Goal: Task Accomplishment & Management: Use online tool/utility

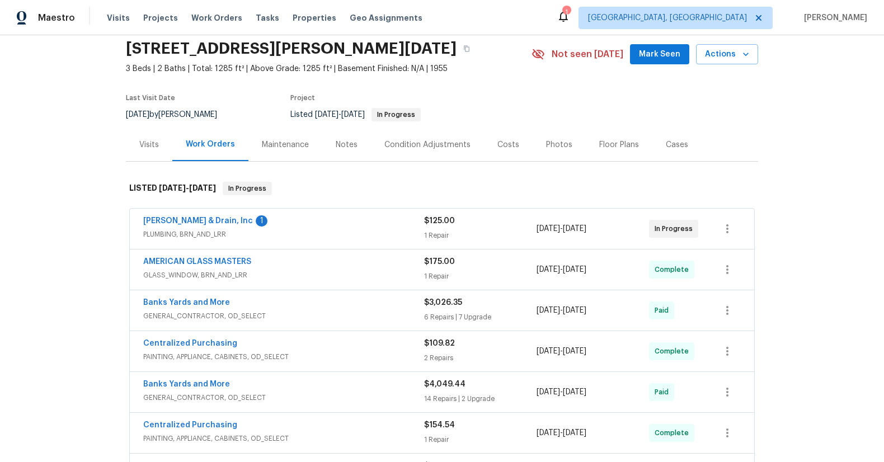
scroll to position [50, 0]
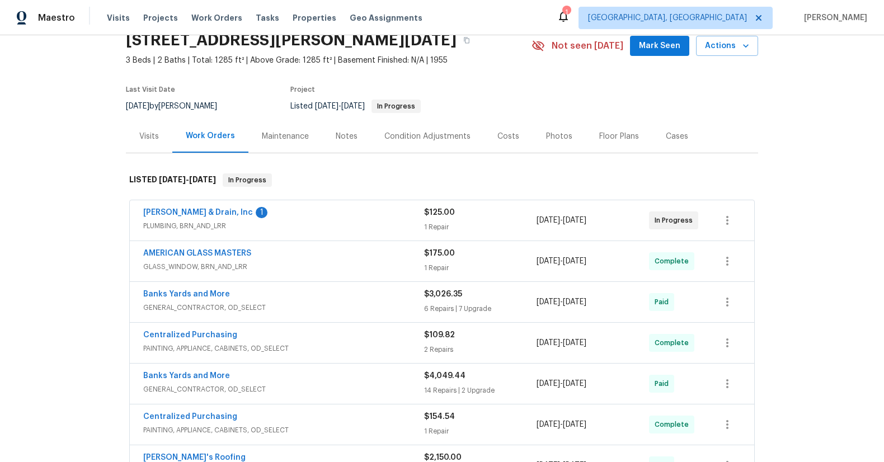
click at [199, 222] on span "PLUMBING, BRN_AND_LRR" at bounding box center [283, 225] width 281 height 11
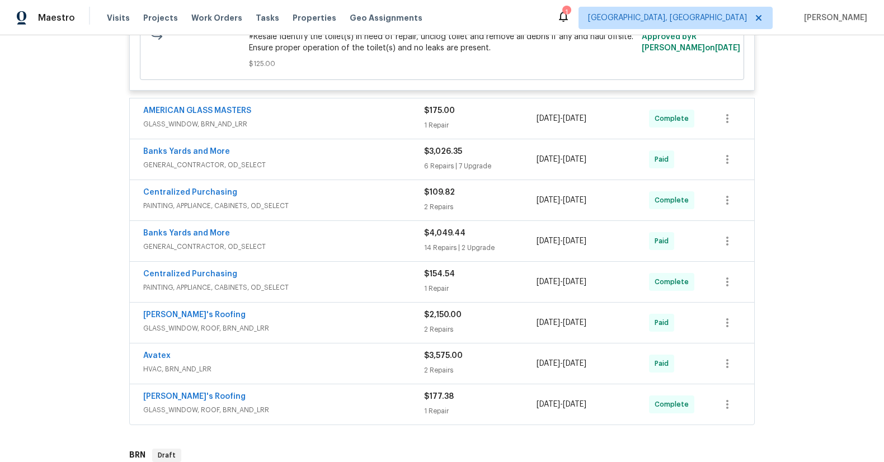
scroll to position [354, 0]
click at [172, 367] on span "HVAC, BRN_AND_LRR" at bounding box center [283, 368] width 281 height 11
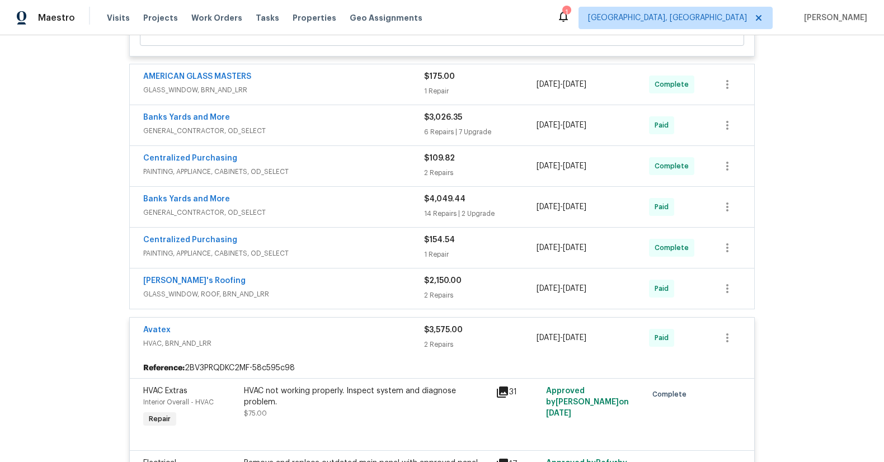
scroll to position [385, 0]
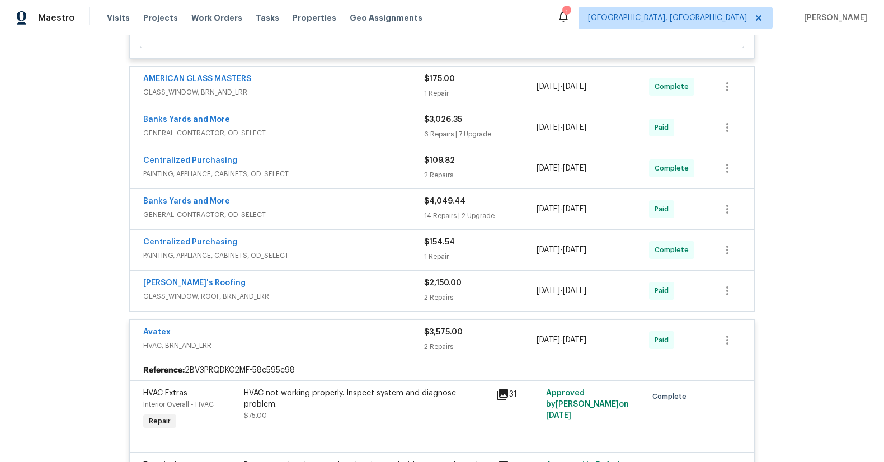
click at [219, 296] on span "GLASS_WINDOW, ROOF, BRN_AND_LRR" at bounding box center [283, 296] width 281 height 11
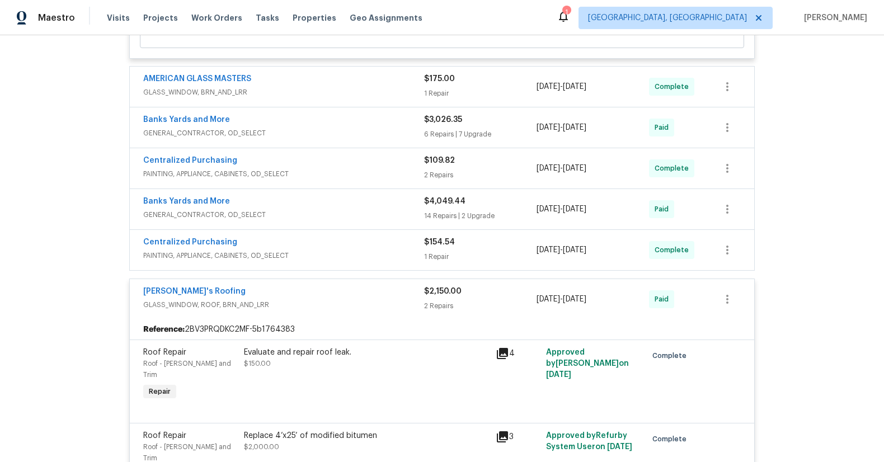
click at [200, 212] on span "GENERAL_CONTRACTOR, OD_SELECT" at bounding box center [283, 214] width 281 height 11
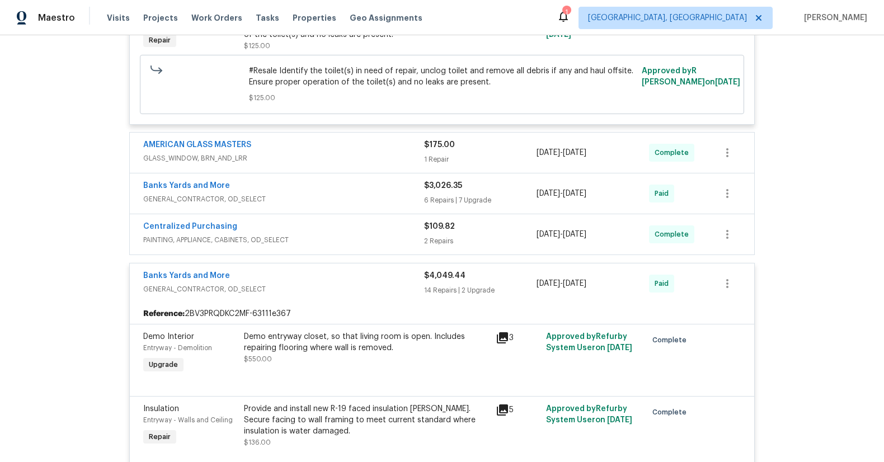
scroll to position [274, 0]
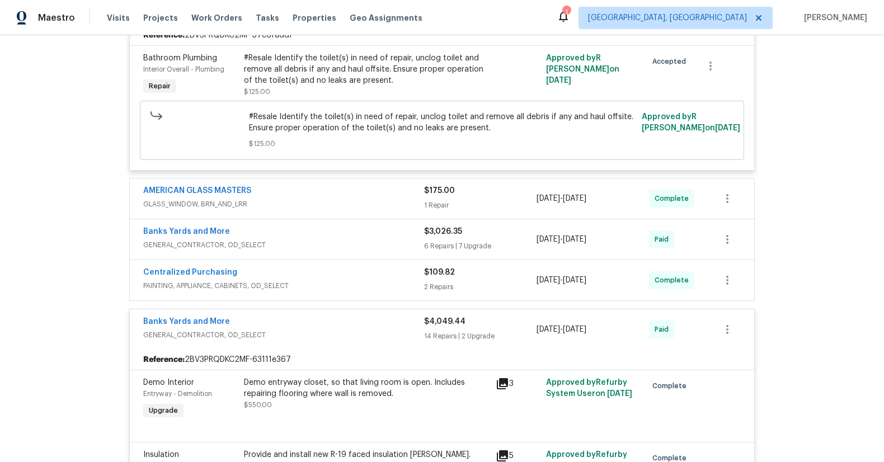
click at [186, 246] on span "GENERAL_CONTRACTOR, OD_SELECT" at bounding box center [283, 244] width 281 height 11
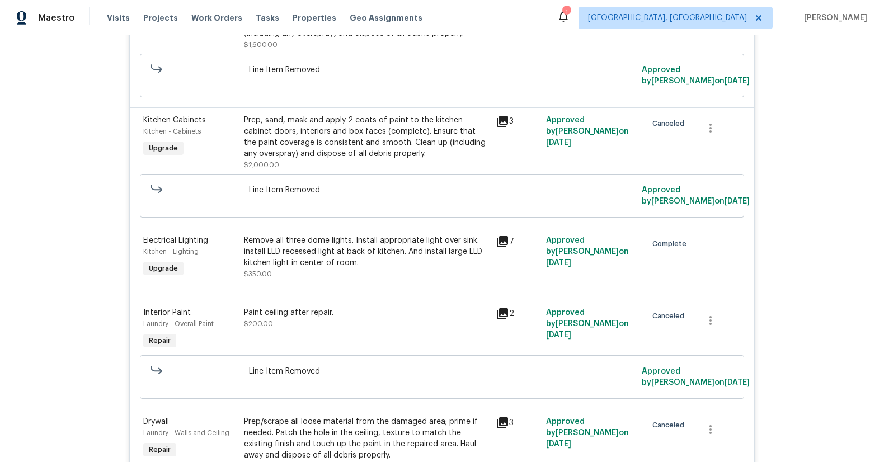
scroll to position [1476, 0]
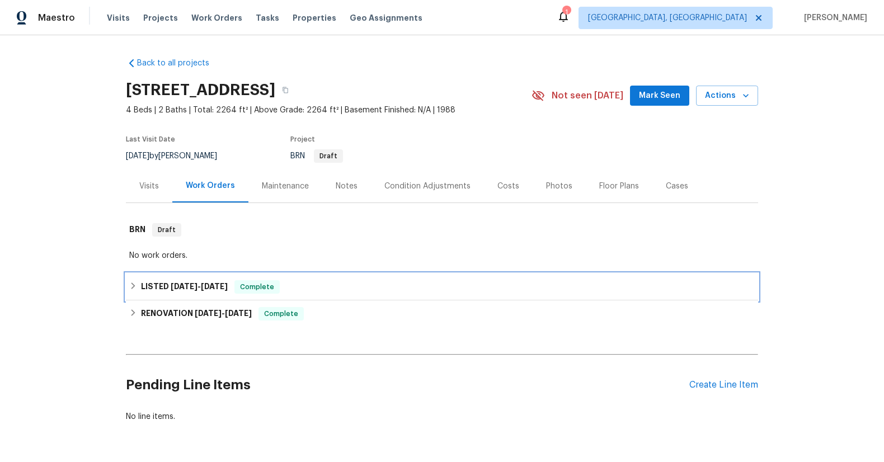
click at [180, 287] on span "[DATE]" at bounding box center [184, 286] width 27 height 8
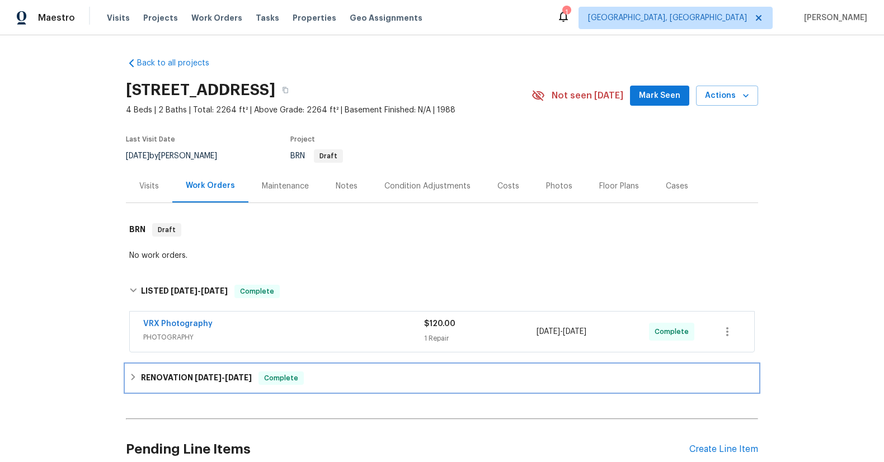
click at [195, 378] on span "[DATE]" at bounding box center [208, 378] width 27 height 8
